Goal: Task Accomplishment & Management: Use online tool/utility

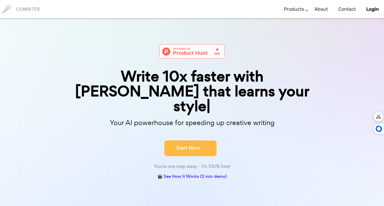
click at [190, 141] on button "Start Now" at bounding box center [191, 149] width 52 height 16
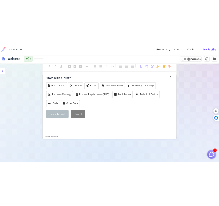
scroll to position [9, 0]
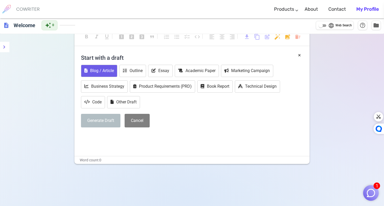
click at [105, 72] on button "Blog / Article" at bounding box center [99, 71] width 36 height 12
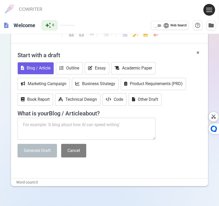
click at [46, 128] on textarea at bounding box center [87, 129] width 138 height 22
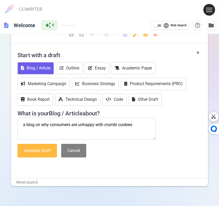
type textarea "a blog on why consumers are unhappy with crumbl cookies"
click at [33, 150] on button "Generate Draft" at bounding box center [37, 151] width 39 height 14
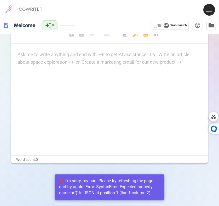
scroll to position [0, 0]
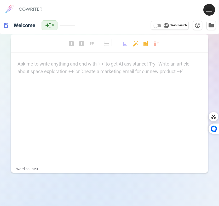
click at [76, 69] on div "Ask me to write anything and end with '++' to get AI assistance! Try: 'Write an…" at bounding box center [110, 67] width 184 height 15
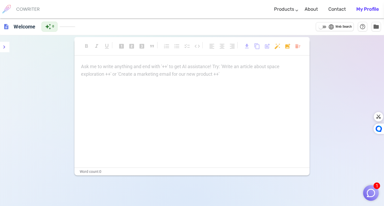
click at [141, 71] on div "Ask me to write anything and end with '++' to get AI assistance! Try: 'Write an…" at bounding box center [192, 70] width 222 height 15
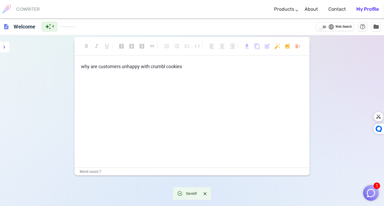
click at [219, 26] on span "Web Search" at bounding box center [344, 26] width 16 height 5
click at [219, 26] on input "language Web Search" at bounding box center [321, 27] width 19 height 6
checkbox input "true"
click at [3, 49] on icon "menu" at bounding box center [4, 47] width 6 height 6
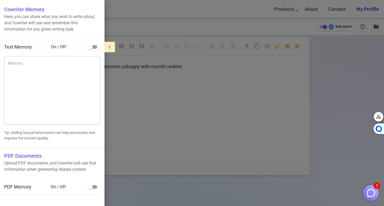
click at [169, 105] on div at bounding box center [192, 103] width 384 height 206
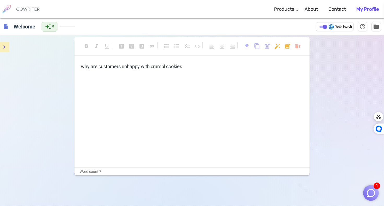
click at [171, 88] on div "why are customers unhappy with crumbl cookies ﻿" at bounding box center [192, 115] width 235 height 105
click at [219, 188] on button "1" at bounding box center [372, 193] width 16 height 16
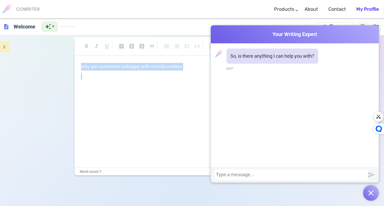
click at [195, 61] on div "format_bold format_italic format_underlined looks_one looks_two looks_3 format_…" at bounding box center [192, 107] width 235 height 137
click at [112, 93] on div "why are customers unhappy with crumbl cookies ﻿" at bounding box center [192, 115] width 235 height 105
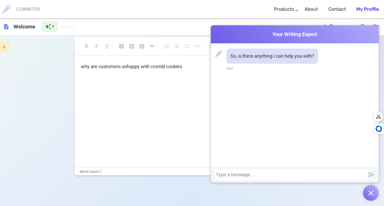
click at [52, 69] on div "format_bold format_italic format_underlined looks_one looks_two looks_3 format_…" at bounding box center [192, 138] width 384 height 206
click at [184, 77] on p "﻿" at bounding box center [192, 77] width 222 height 8
click at [164, 41] on div "format_bold format_italic format_underlined looks_one looks_two looks_3 format_…" at bounding box center [192, 49] width 235 height 24
click at [6, 11] on img at bounding box center [6, 9] width 13 height 13
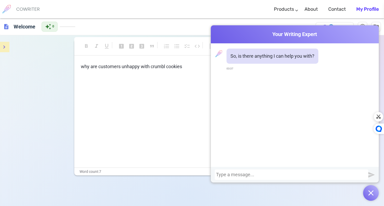
click at [12, 8] on img at bounding box center [6, 9] width 13 height 13
click at [4, 27] on span "description" at bounding box center [6, 27] width 6 height 6
click at [8, 47] on button "menu" at bounding box center [4, 47] width 10 height 10
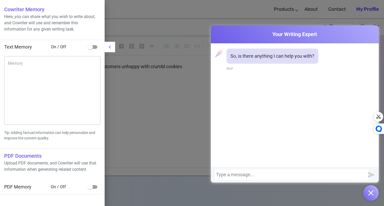
click at [126, 15] on div at bounding box center [192, 103] width 384 height 206
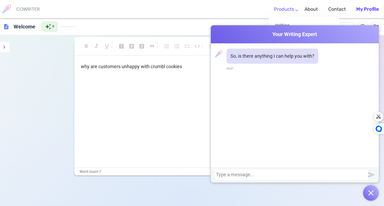
click at [219, 6] on link "Products" at bounding box center [284, 9] width 20 height 15
click at [209, 22] on div "description Welcome auto_awesome 0 language Web Search help_outline folder" at bounding box center [192, 26] width 384 height 17
